Goal: Navigation & Orientation: Find specific page/section

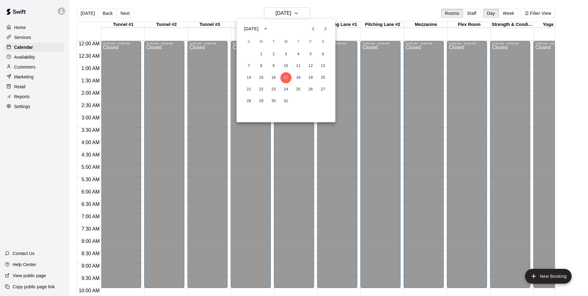
scroll to position [278, 0]
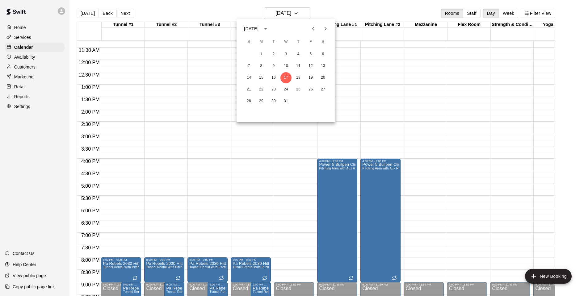
click at [86, 13] on div at bounding box center [294, 148] width 588 height 296
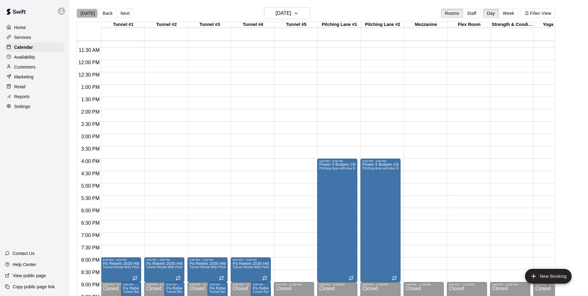
click at [86, 13] on button "[DATE]" at bounding box center [88, 13] width 22 height 9
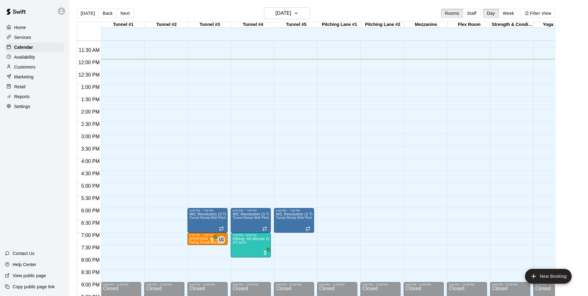
scroll to position [271, 0]
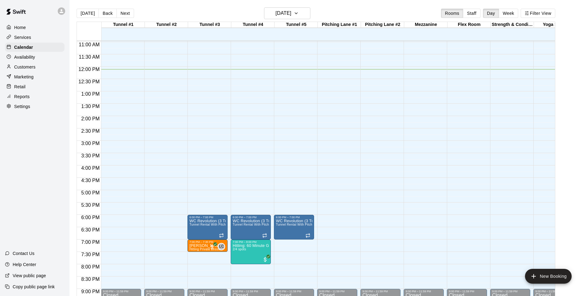
click at [86, 13] on button "[DATE]" at bounding box center [88, 13] width 22 height 9
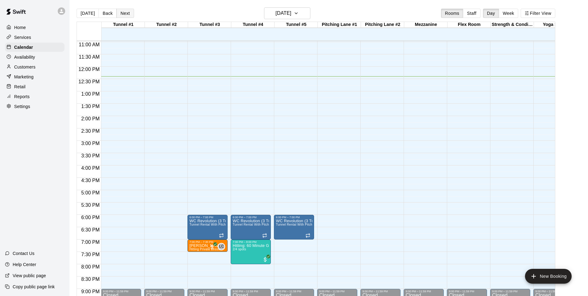
click at [123, 15] on button "Next" at bounding box center [124, 13] width 17 height 9
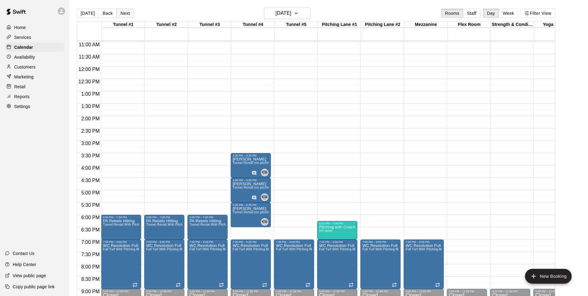
click at [123, 15] on button "Next" at bounding box center [124, 13] width 17 height 9
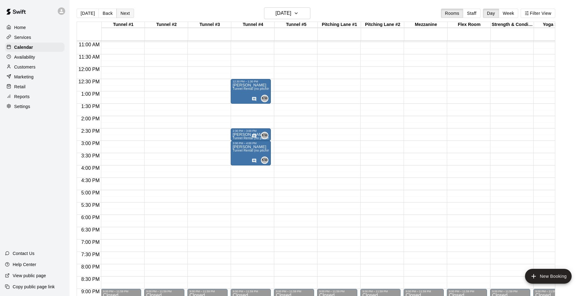
click at [123, 13] on button "Next" at bounding box center [124, 13] width 17 height 9
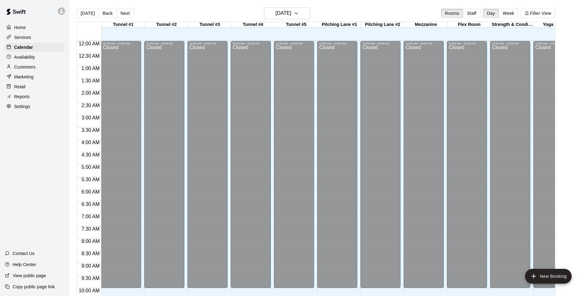
scroll to position [312, 0]
